Goal: Check status

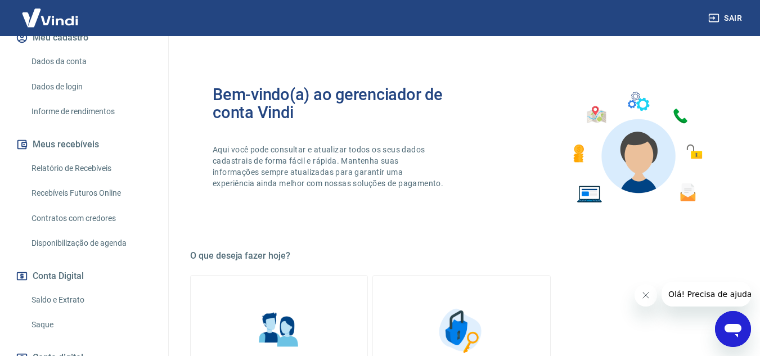
scroll to position [225, 0]
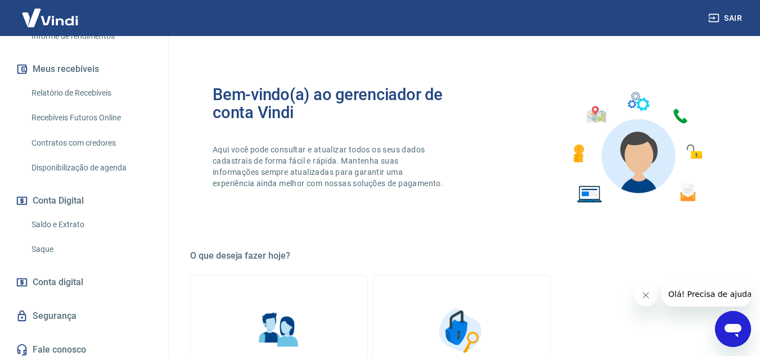
drag, startPoint x: 71, startPoint y: 236, endPoint x: 108, endPoint y: 233, distance: 36.7
click at [71, 236] on link "Saldo e Extrato" at bounding box center [91, 224] width 128 height 23
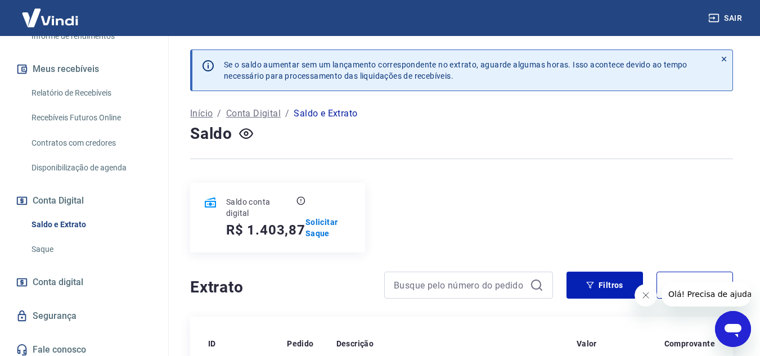
click at [725, 57] on icon at bounding box center [724, 59] width 8 height 8
